Goal: Communication & Community: Answer question/provide support

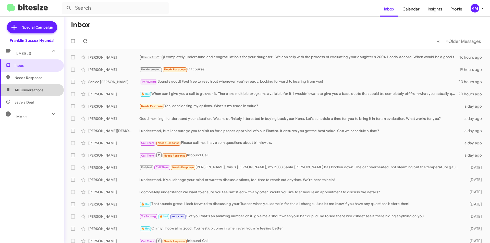
click at [35, 89] on span "All Conversations" at bounding box center [29, 90] width 29 height 5
type input "in:all-conversations"
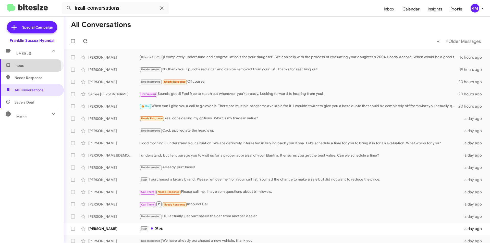
click at [28, 68] on span "Inbox" at bounding box center [32, 65] width 64 height 12
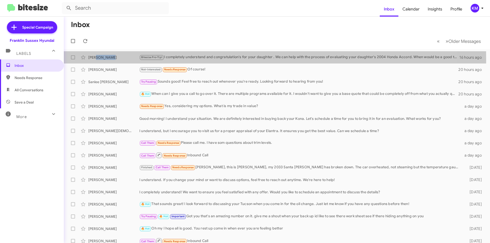
drag, startPoint x: 115, startPoint y: 59, endPoint x: 97, endPoint y: 57, distance: 18.3
click at [97, 57] on div "[PERSON_NAME]" at bounding box center [113, 57] width 51 height 5
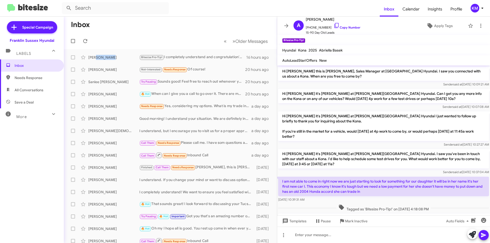
scroll to position [14, 0]
